Goal: Task Accomplishment & Management: Manage account settings

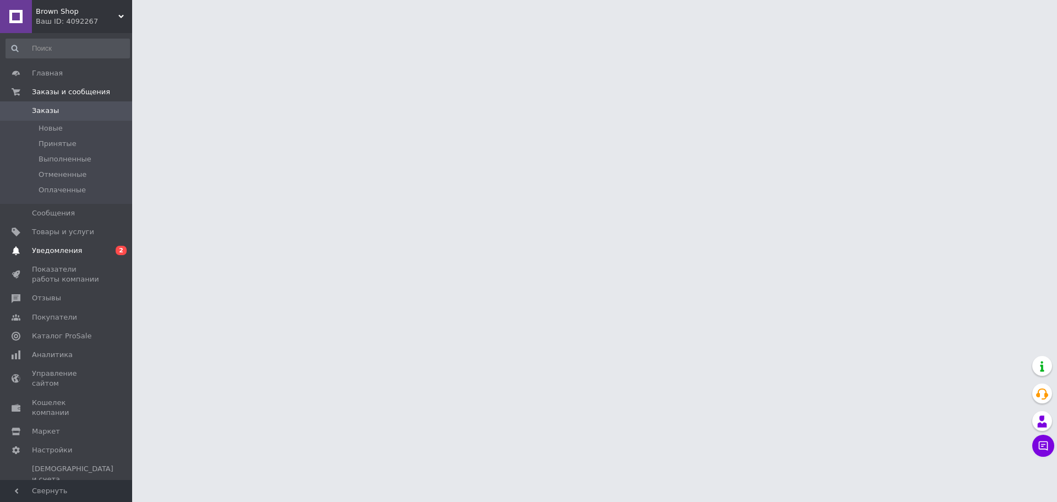
click at [94, 248] on span "Уведомления" at bounding box center [67, 251] width 70 height 10
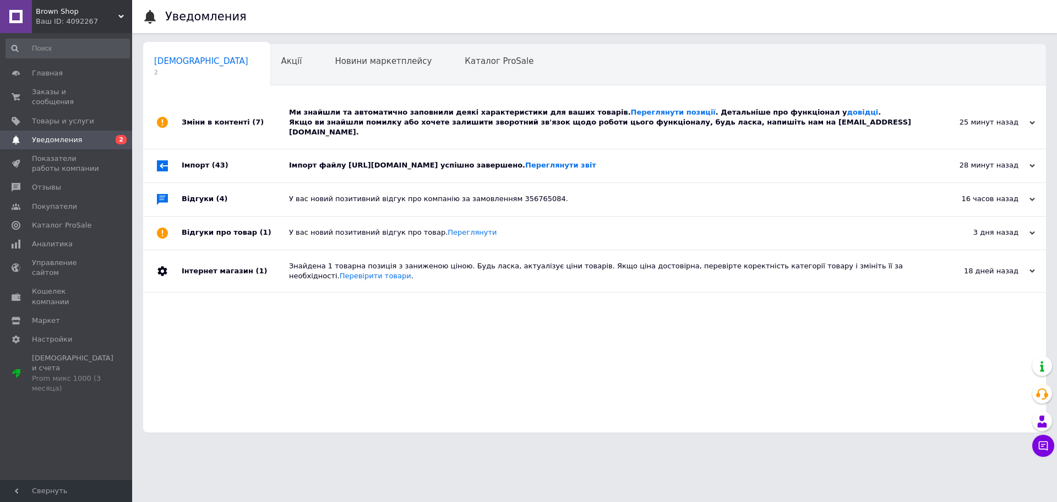
click at [373, 149] on div "Імпорт файлу [URL][DOMAIN_NAME] успішно завершено. Переглянути звіт" at bounding box center [607, 165] width 636 height 33
click at [399, 117] on div "Ми знайшли та автоматично заповнили деякі характеристики для ваших товарів. Пер…" at bounding box center [607, 122] width 636 height 30
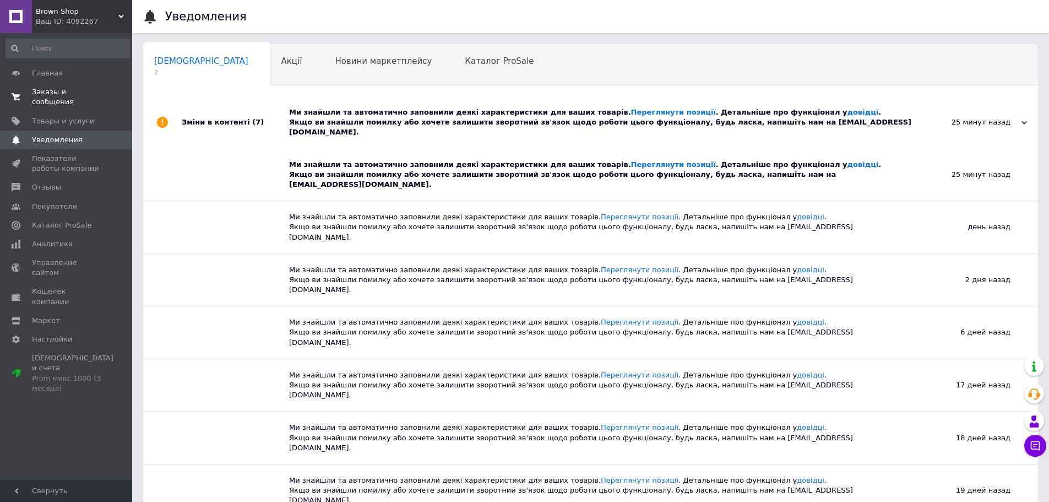
click at [85, 95] on span "Заказы и сообщения" at bounding box center [67, 97] width 70 height 20
